Goal: Information Seeking & Learning: Learn about a topic

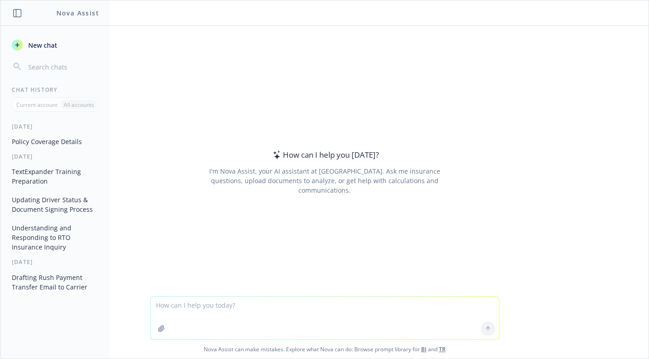
click at [56, 180] on button "TextExpander Training Preparation" at bounding box center [55, 176] width 94 height 25
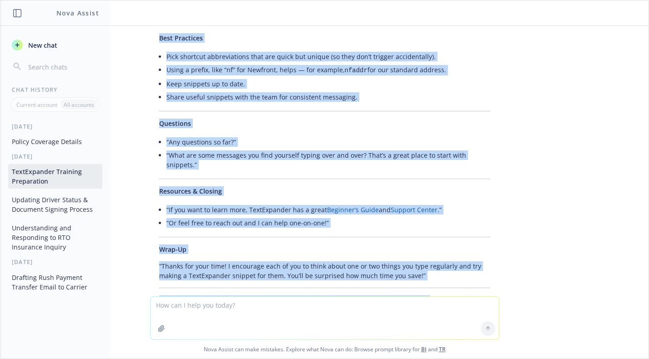
scroll to position [1423, 0]
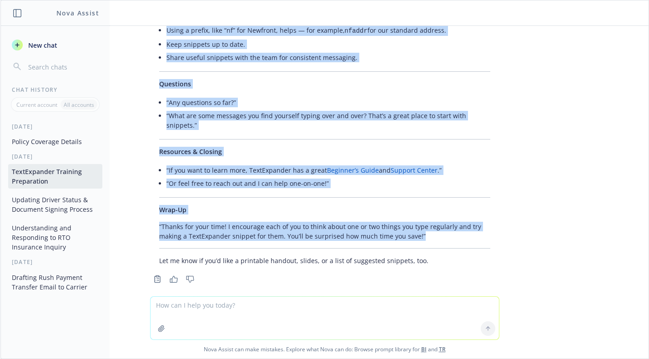
drag, startPoint x: 152, startPoint y: 97, endPoint x: 419, endPoint y: 226, distance: 296.6
copy div "Loremipsumdo “Si ametcons! Adipis eli seddoei. Tempo, I’ut la etdolor mag ali e…"
click at [63, 139] on button "Policy Coverage Details" at bounding box center [55, 141] width 94 height 15
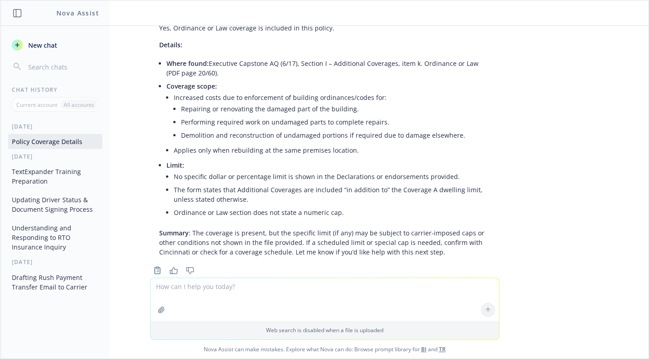
scroll to position [2664, 0]
